Goal: Go to known website: Go to known website

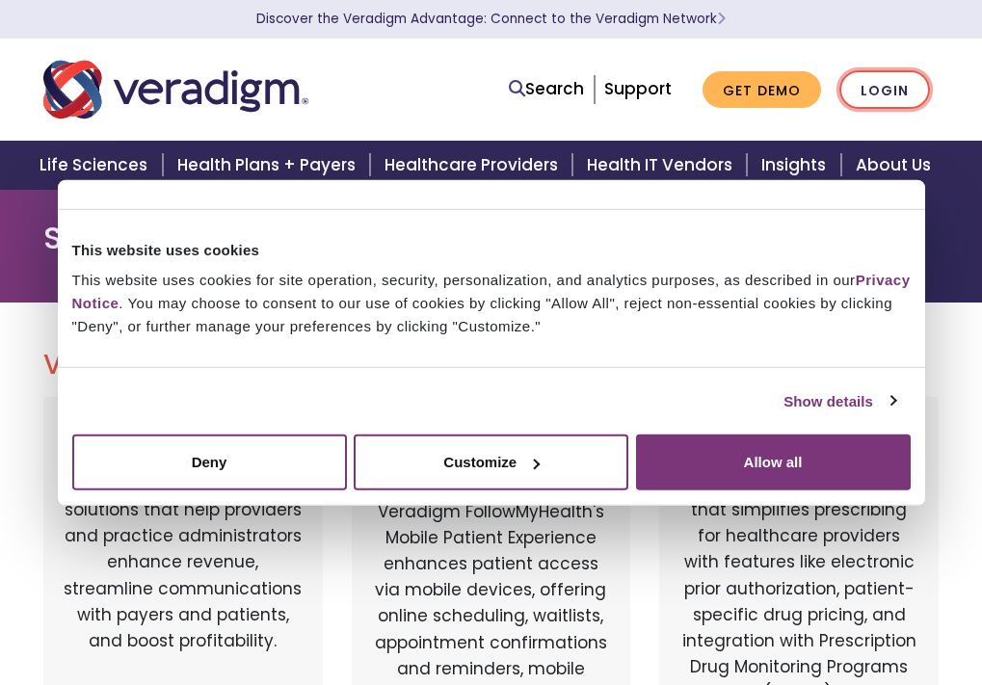
click at [876, 86] on link "Login" at bounding box center [884, 89] width 91 height 39
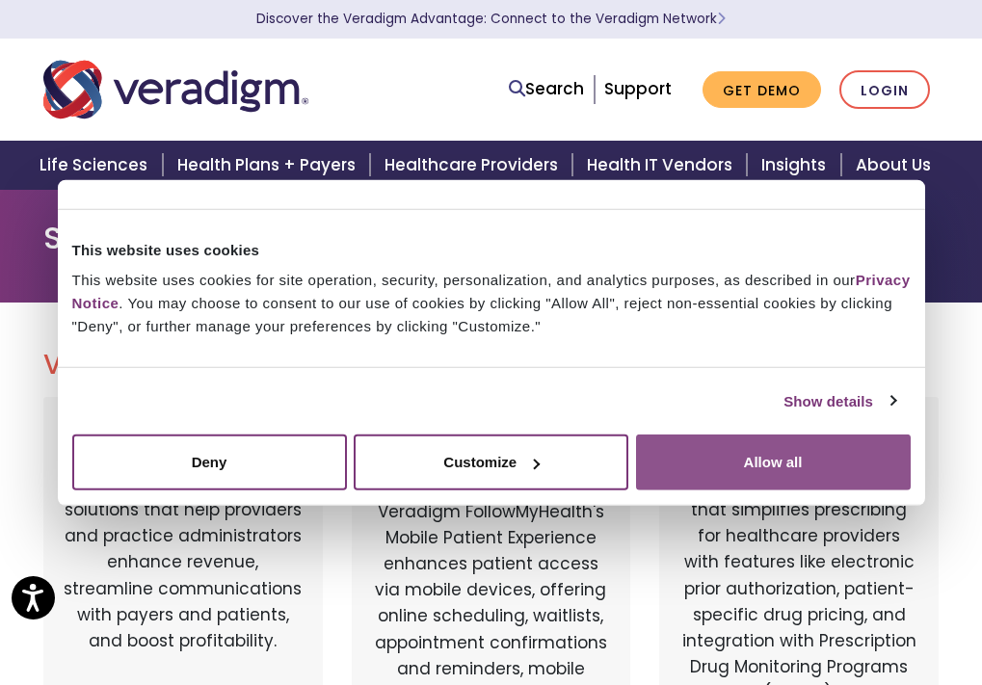
click at [707, 475] on button "Allow all" at bounding box center [773, 462] width 275 height 56
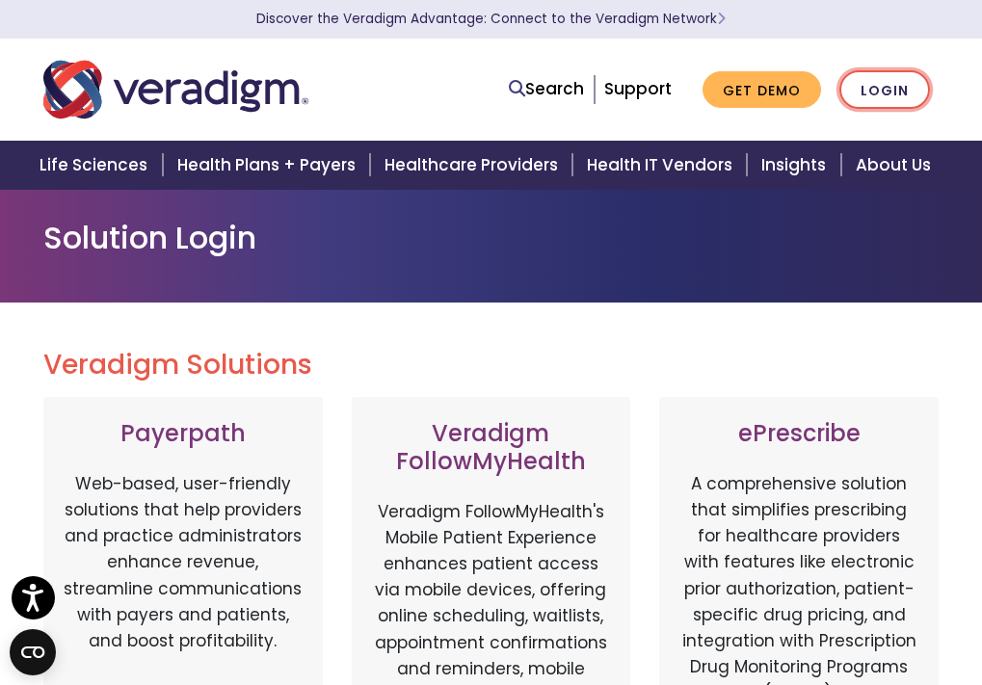
click at [872, 83] on link "Login" at bounding box center [884, 89] width 91 height 39
